Goal: Communication & Community: Answer question/provide support

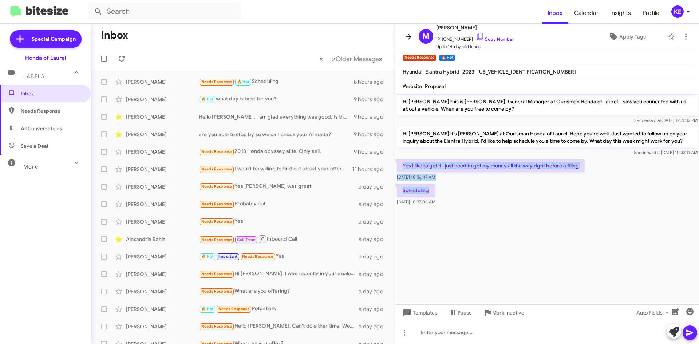
click at [405, 36] on icon at bounding box center [408, 36] width 9 height 9
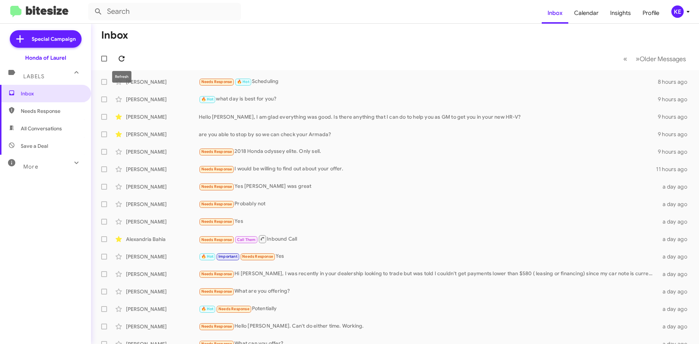
click at [125, 55] on icon at bounding box center [121, 58] width 9 height 9
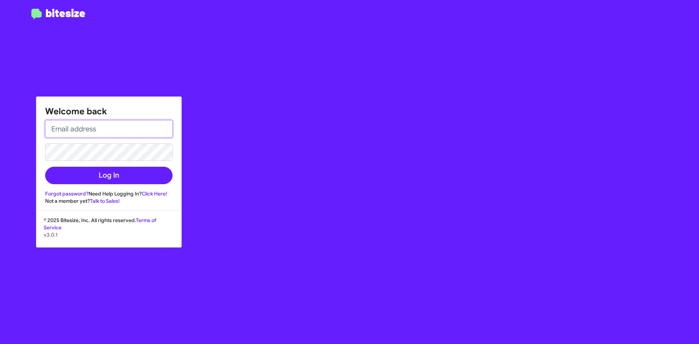
type input "[EMAIL_ADDRESS][DOMAIN_NAME]"
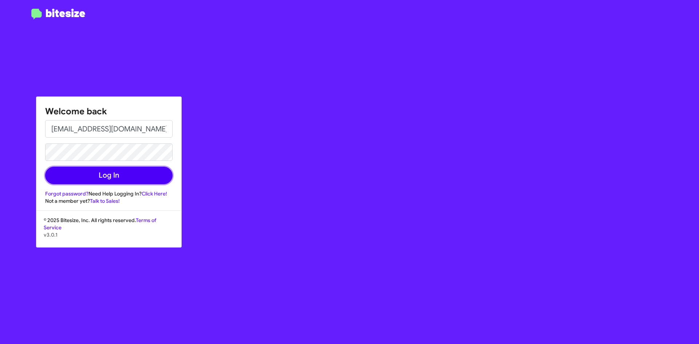
click at [101, 178] on button "Log In" at bounding box center [109, 175] width 128 height 17
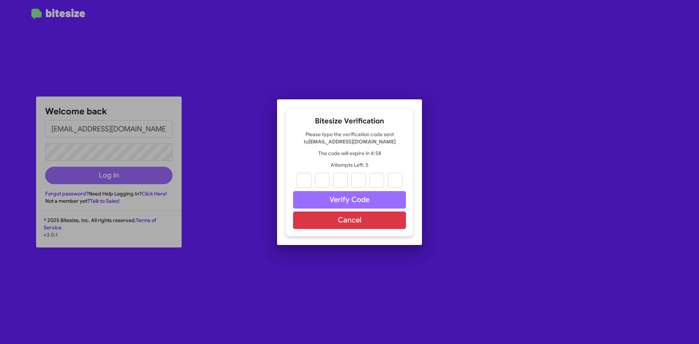
click at [303, 176] on input "text" at bounding box center [304, 180] width 15 height 15
type input "1"
type input "4"
type input "0"
type input "9"
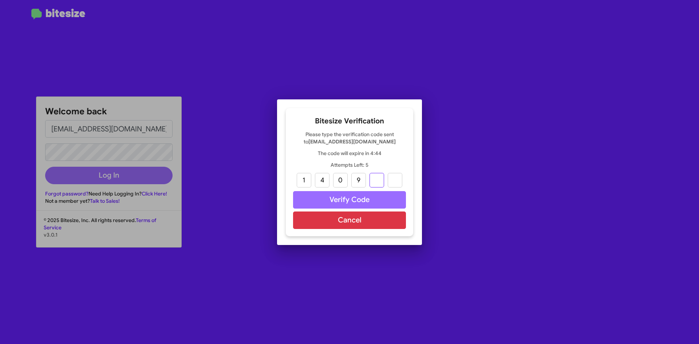
type input "0"
type input "6"
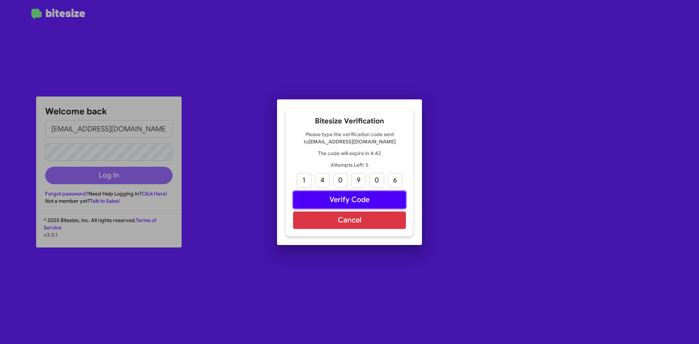
click at [338, 199] on button "Verify Code" at bounding box center [349, 199] width 113 height 17
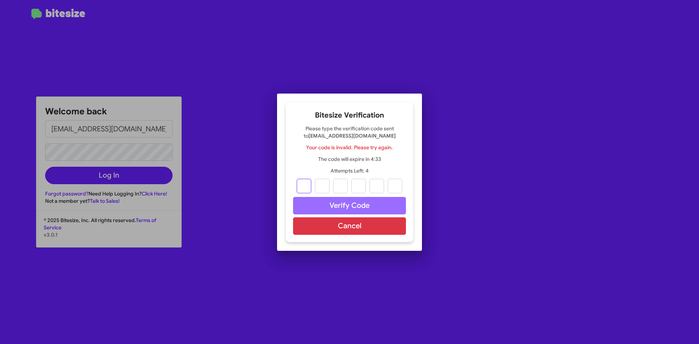
type input "1"
type input "4"
type input "0"
type input "9"
type input "0"
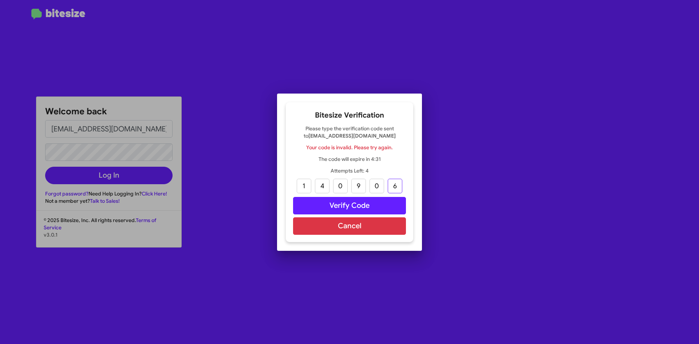
type input "6"
click at [345, 209] on button "Verify Code" at bounding box center [349, 205] width 113 height 17
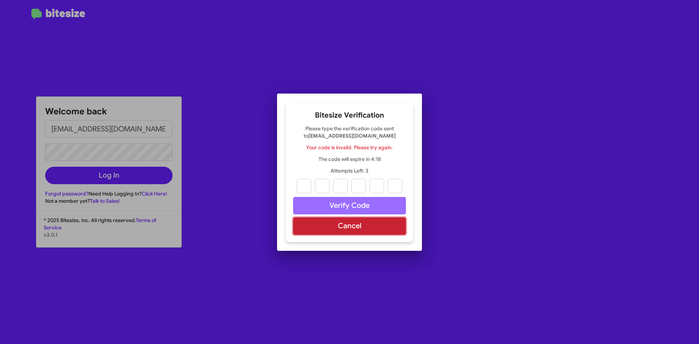
click at [343, 227] on button "Cancel" at bounding box center [349, 225] width 113 height 17
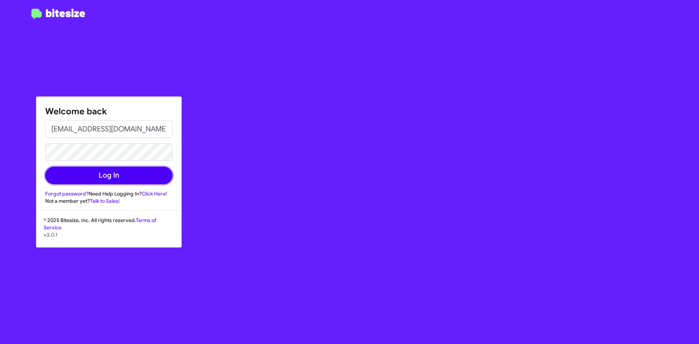
click at [108, 171] on button "Log In" at bounding box center [109, 175] width 128 height 17
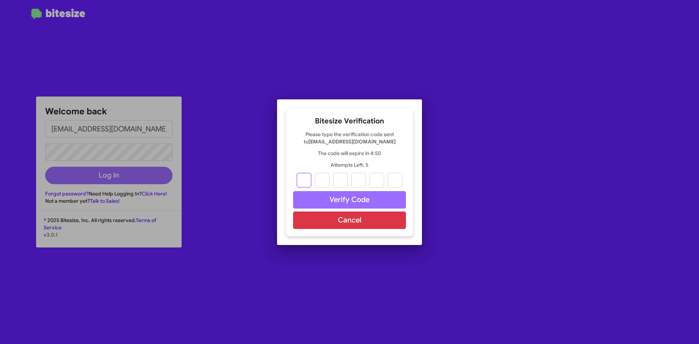
type input "0"
type input "2"
type input "8"
type input "9"
type input "2"
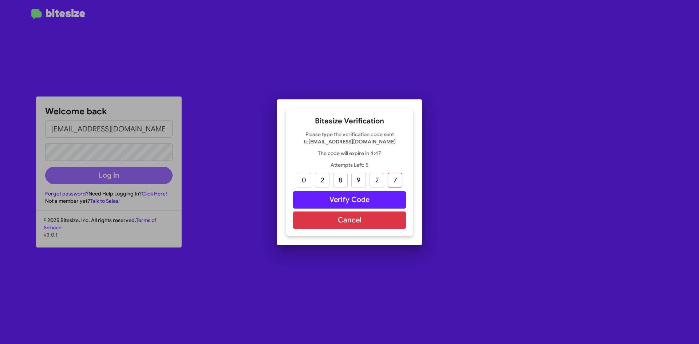
type input "7"
click at [358, 195] on button "Verify Code" at bounding box center [349, 199] width 113 height 17
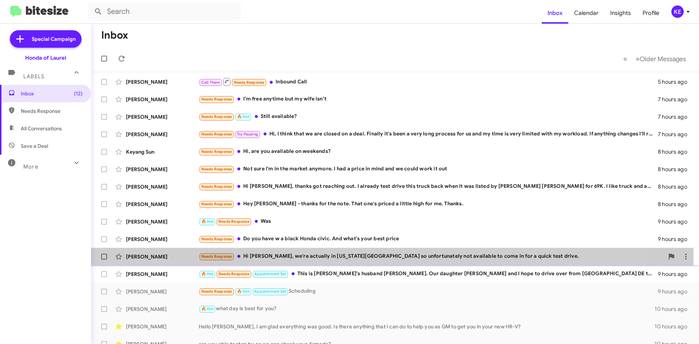
click at [161, 255] on div "[PERSON_NAME]" at bounding box center [162, 256] width 73 height 7
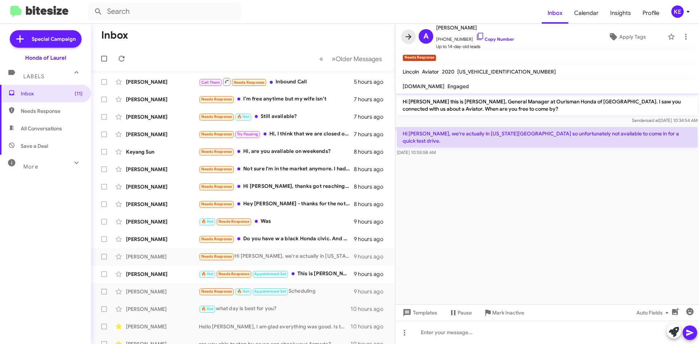
click at [412, 38] on icon at bounding box center [408, 36] width 9 height 9
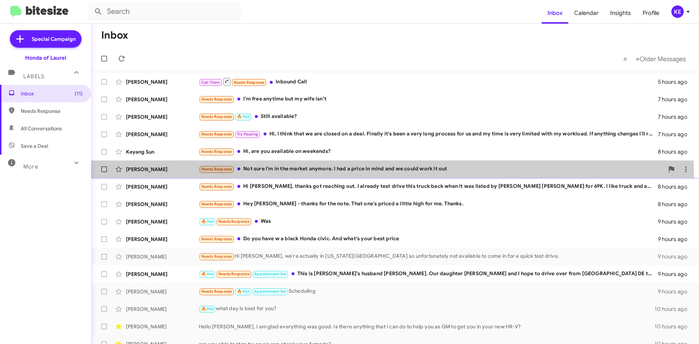
click at [171, 178] on span "[PERSON_NAME] Needs Response Not sure I'm in the market anymore. I had a price …" at bounding box center [395, 169] width 608 height 17
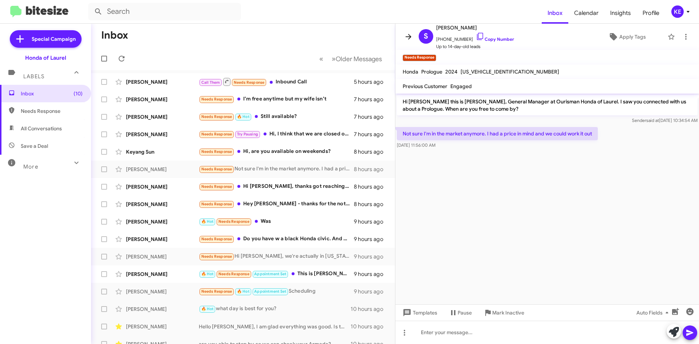
click at [411, 35] on icon at bounding box center [408, 36] width 9 height 9
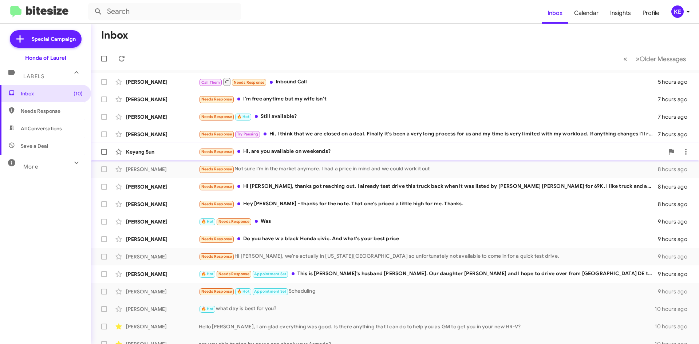
click at [145, 153] on div "Keyang Sun" at bounding box center [162, 151] width 73 height 7
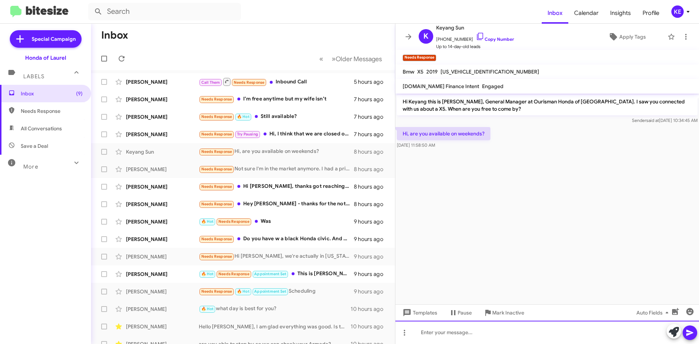
click at [467, 334] on div at bounding box center [548, 332] width 304 height 23
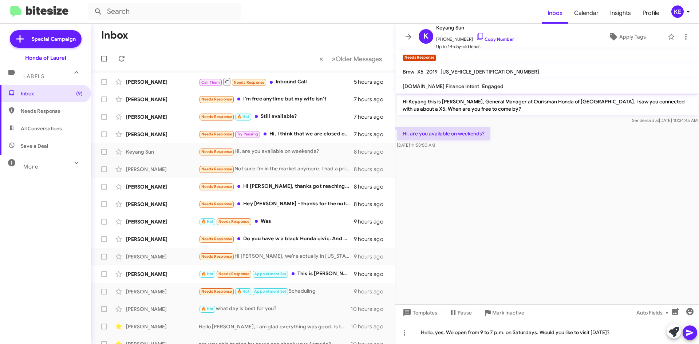
click at [691, 335] on icon at bounding box center [690, 333] width 9 height 9
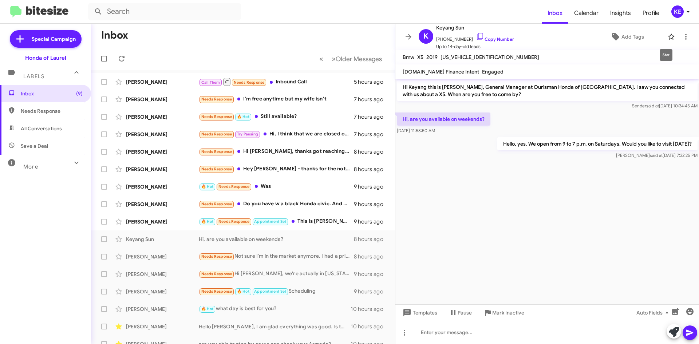
click at [668, 37] on icon at bounding box center [671, 36] width 9 height 9
click at [166, 207] on div "[PERSON_NAME]" at bounding box center [162, 204] width 73 height 7
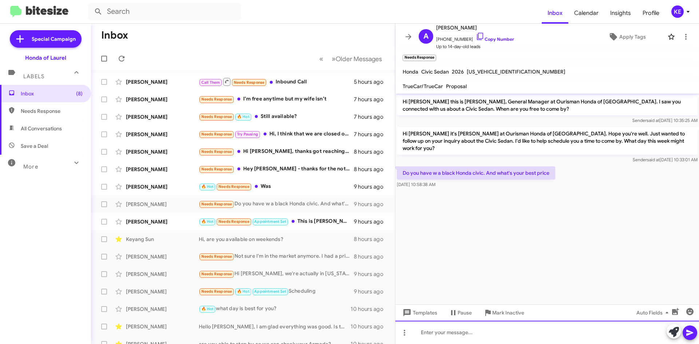
click at [460, 330] on div at bounding box center [548, 332] width 304 height 23
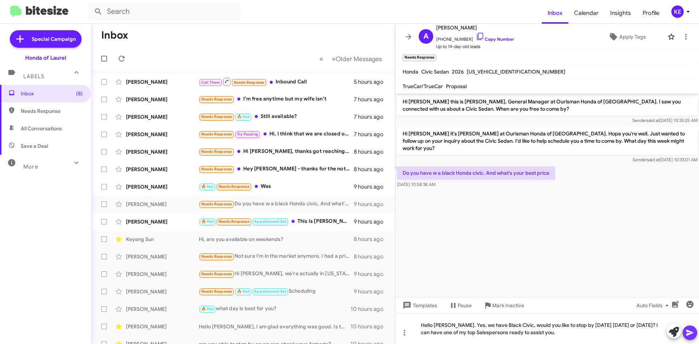
click at [685, 334] on button at bounding box center [690, 333] width 15 height 15
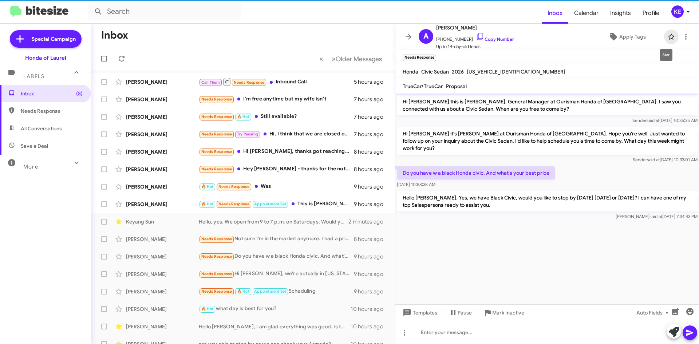
click at [669, 39] on icon at bounding box center [671, 36] width 9 height 9
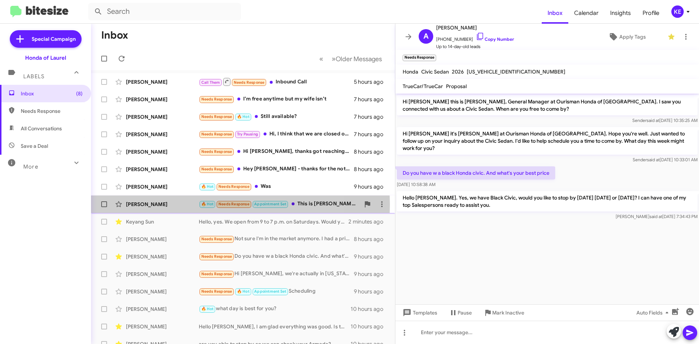
click at [182, 204] on div "[PERSON_NAME]" at bounding box center [162, 204] width 73 height 7
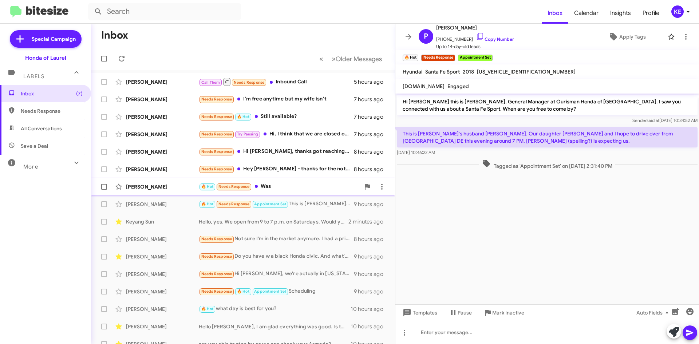
click at [184, 189] on div "[PERSON_NAME]" at bounding box center [162, 186] width 73 height 7
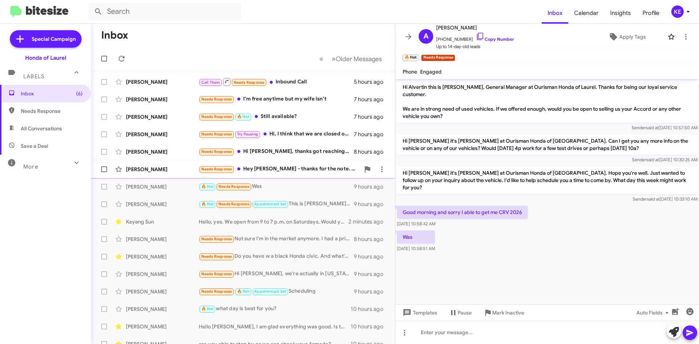
click at [175, 171] on div "[PERSON_NAME]" at bounding box center [162, 169] width 73 height 7
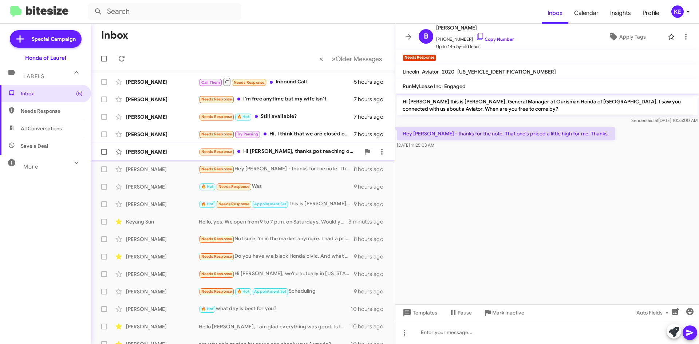
click at [163, 147] on div "[PERSON_NAME] Needs Response Hi [PERSON_NAME], thanks got reaching out. I alrea…" at bounding box center [243, 152] width 293 height 15
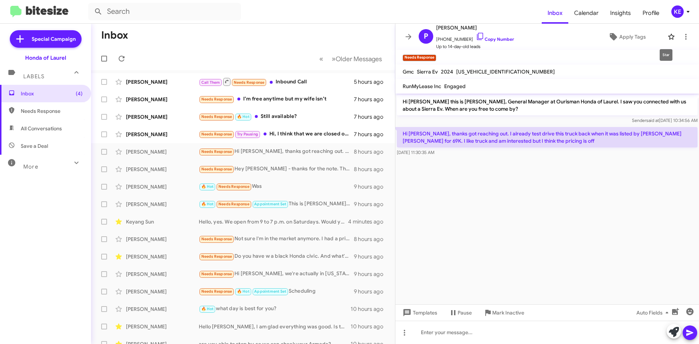
click at [667, 36] on icon at bounding box center [671, 36] width 9 height 9
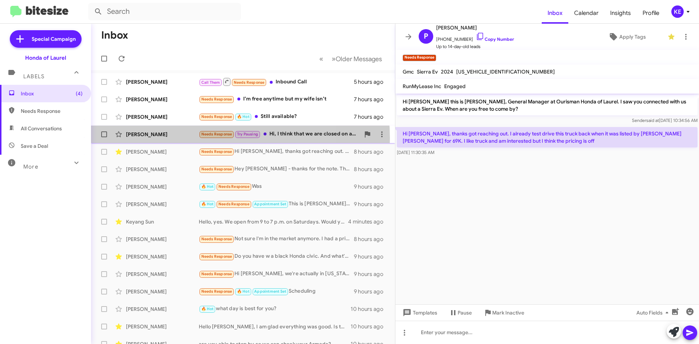
click at [178, 138] on div "[PERSON_NAME] Needs Response Try Pausing Hi, I think that we are closed on a de…" at bounding box center [243, 134] width 293 height 15
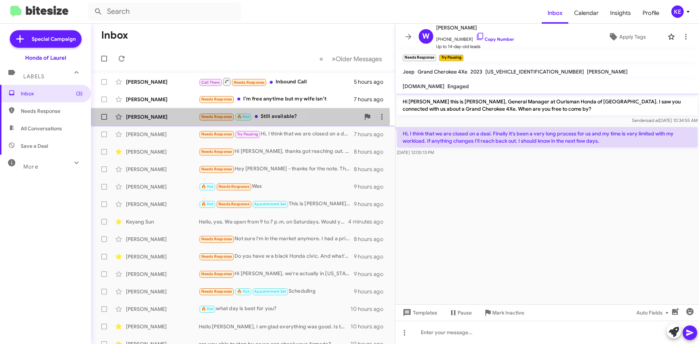
click at [164, 120] on div "[PERSON_NAME]" at bounding box center [162, 116] width 73 height 7
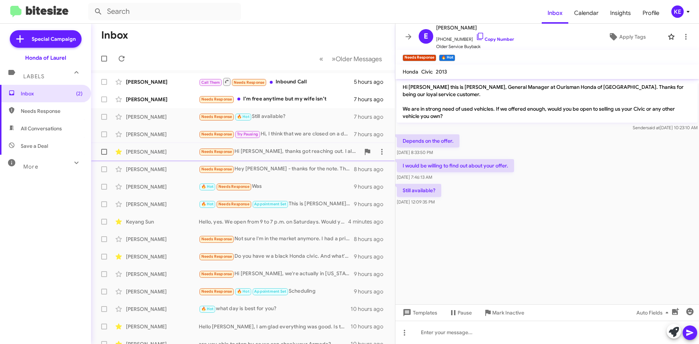
click at [185, 156] on div "[PERSON_NAME] Needs Response Hi [PERSON_NAME], thanks got reaching out. I alrea…" at bounding box center [243, 152] width 293 height 15
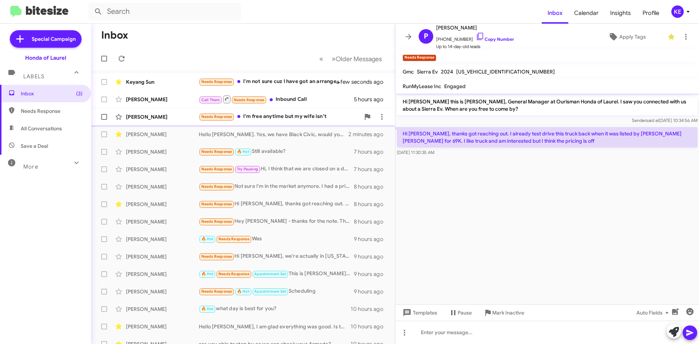
click at [178, 118] on div "[PERSON_NAME]" at bounding box center [162, 116] width 73 height 7
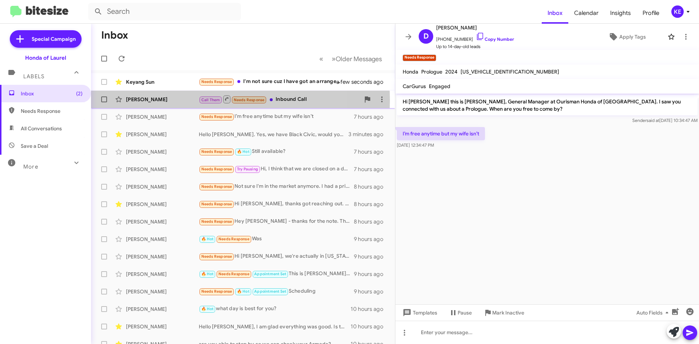
click at [183, 100] on div "[PERSON_NAME]" at bounding box center [162, 99] width 73 height 7
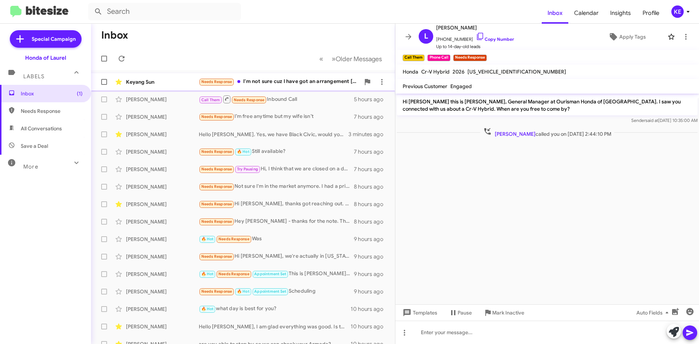
click at [176, 85] on div "Keyang Sun" at bounding box center [162, 81] width 73 height 7
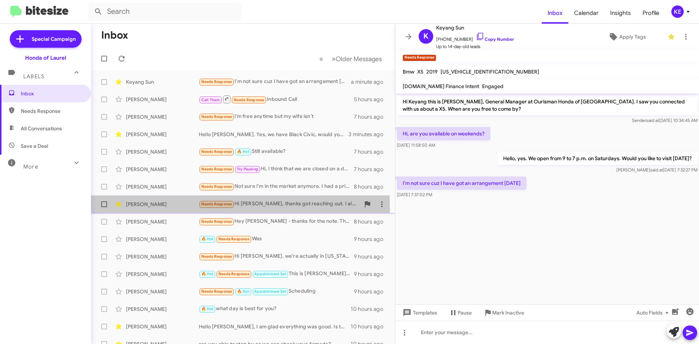
click at [171, 208] on div "[PERSON_NAME] Needs Response Hi [PERSON_NAME], thanks got reaching out. I alrea…" at bounding box center [243, 204] width 293 height 15
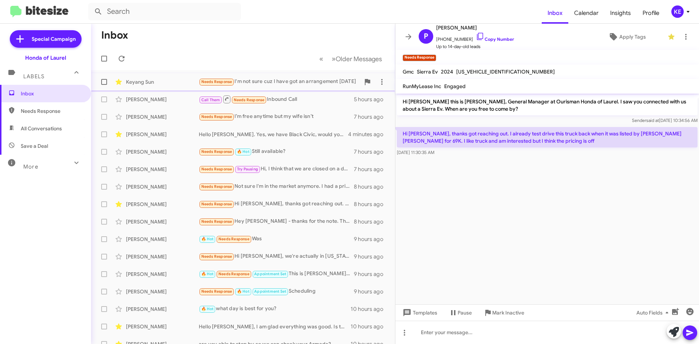
click at [179, 82] on div "Keyang Sun" at bounding box center [162, 81] width 73 height 7
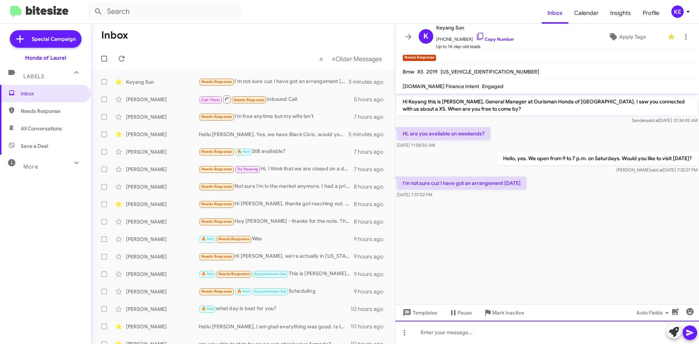
click at [471, 335] on div at bounding box center [548, 332] width 304 height 23
